Goal: Check status: Check status

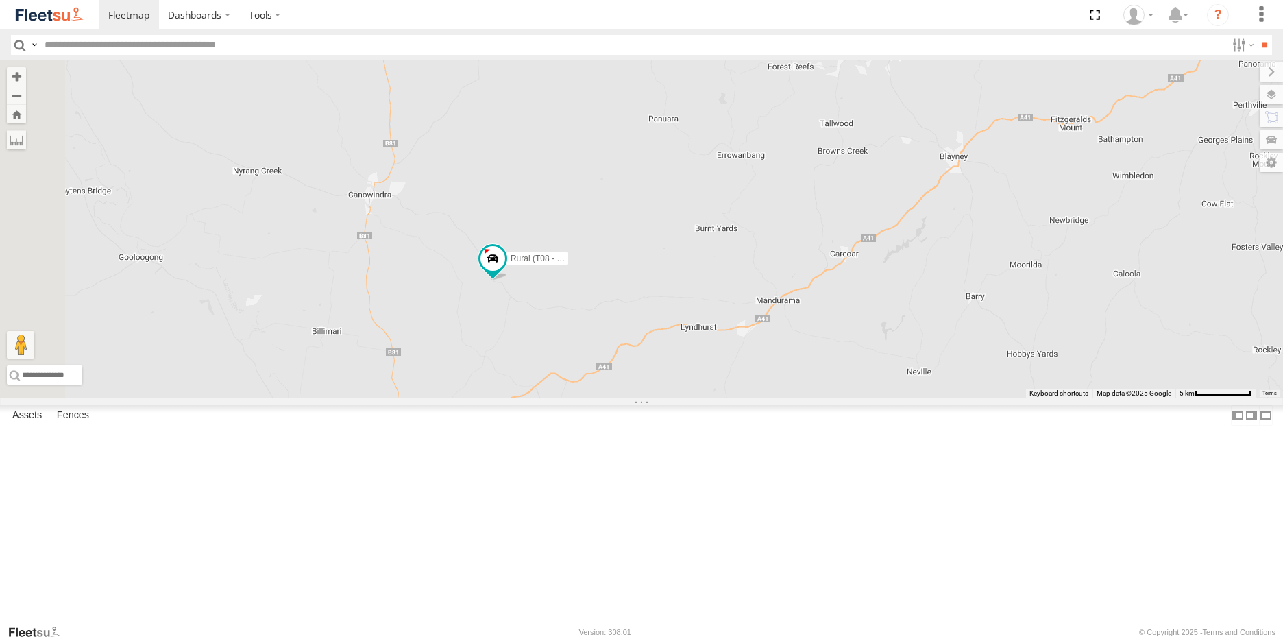
drag, startPoint x: 480, startPoint y: 398, endPoint x: 603, endPoint y: 417, distance: 124.2
click at [603, 398] on div "Rural (T08 - [PERSON_NAME]) Revesby (T07 - [PERSON_NAME]) SPARE (T04)" at bounding box center [641, 229] width 1283 height 338
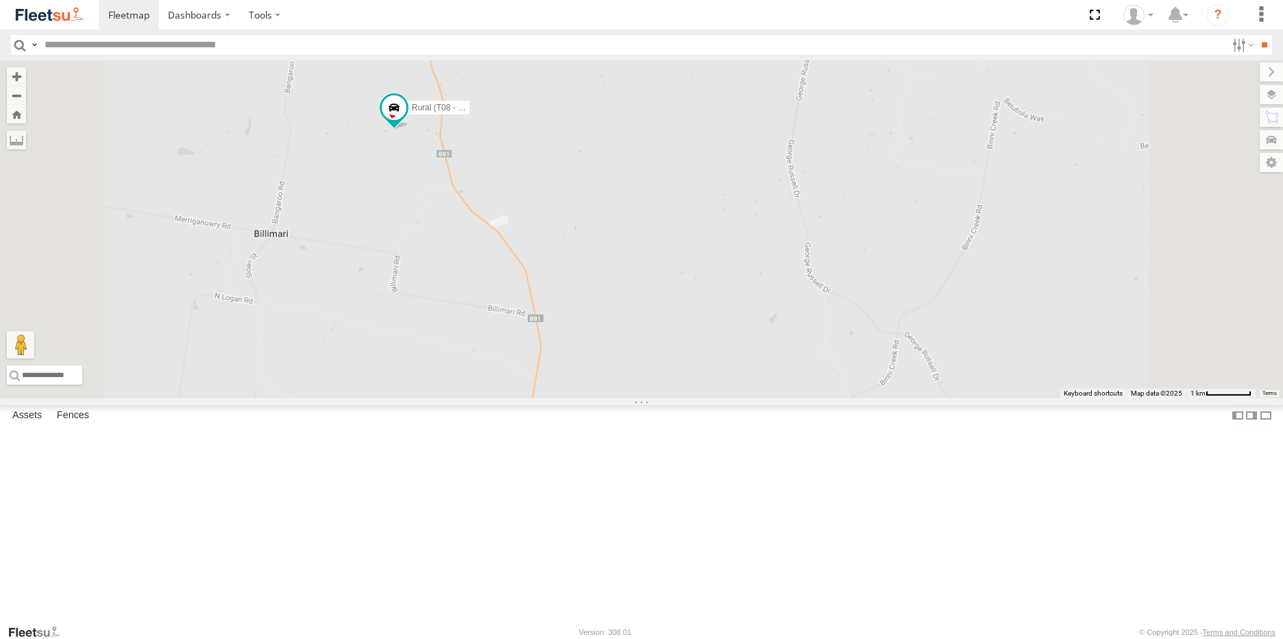
drag, startPoint x: 526, startPoint y: 344, endPoint x: 546, endPoint y: 595, distance: 251.6
click at [546, 398] on div "Rural (T08 - [PERSON_NAME]) Revesby (T07 - [PERSON_NAME]) SPARE (T04)" at bounding box center [641, 229] width 1283 height 338
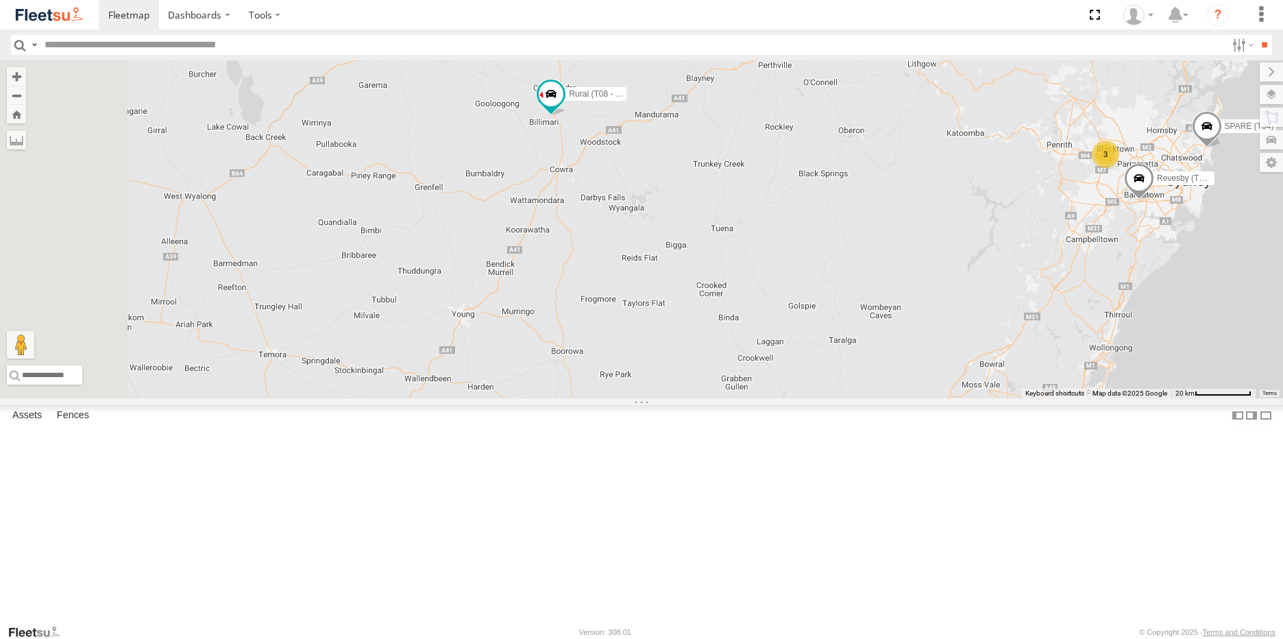
drag, startPoint x: 473, startPoint y: 587, endPoint x: 572, endPoint y: 502, distance: 131.2
click at [572, 398] on div "Rural (T08 - [PERSON_NAME]) Revesby (T07 - [PERSON_NAME]) SPARE (T04) 3" at bounding box center [641, 229] width 1283 height 338
